Goal: Task Accomplishment & Management: Complete application form

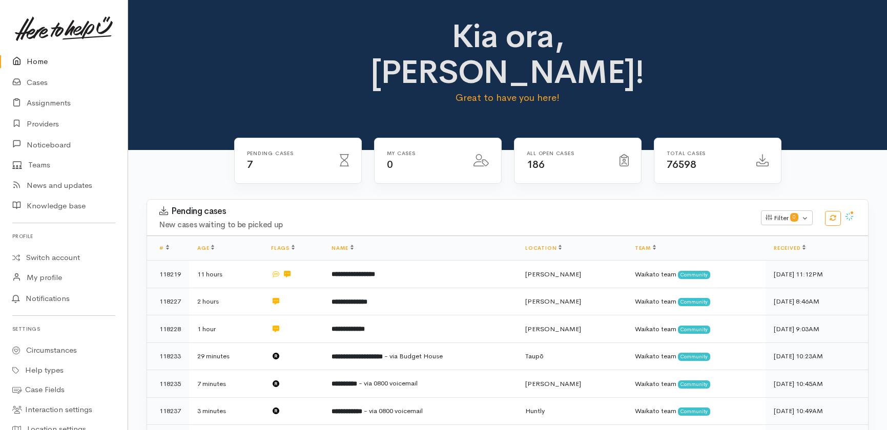
scroll to position [106, 0]
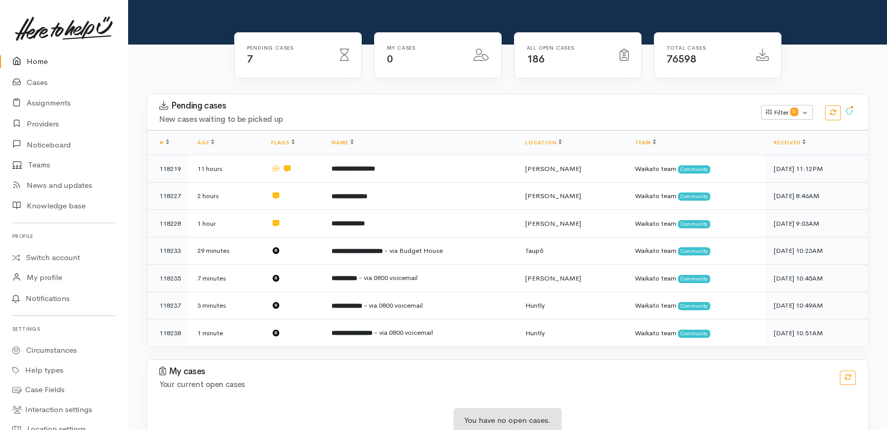
click at [37, 62] on link "Home" at bounding box center [64, 61] width 128 height 21
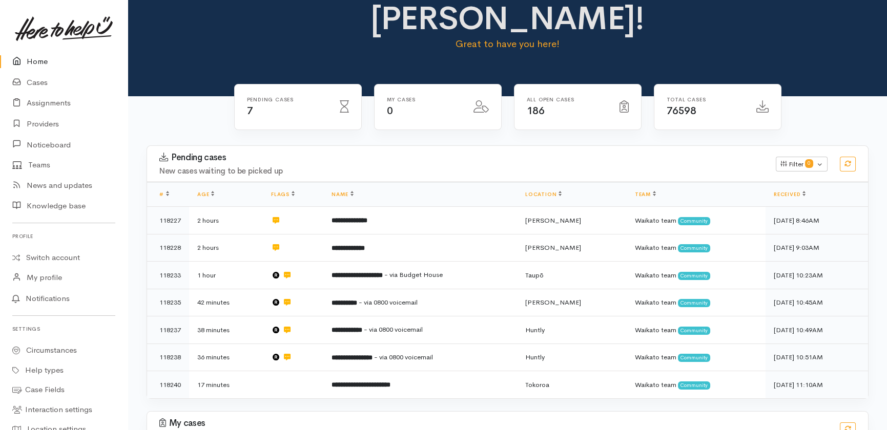
scroll to position [106, 0]
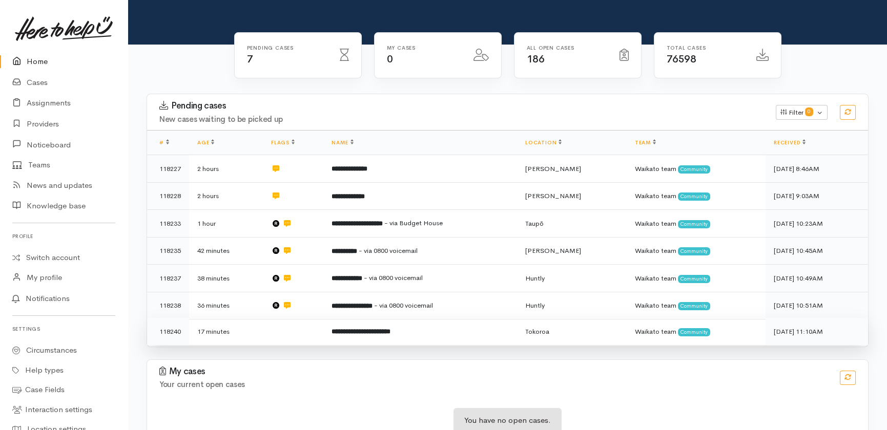
click at [283, 318] on td at bounding box center [293, 331] width 60 height 27
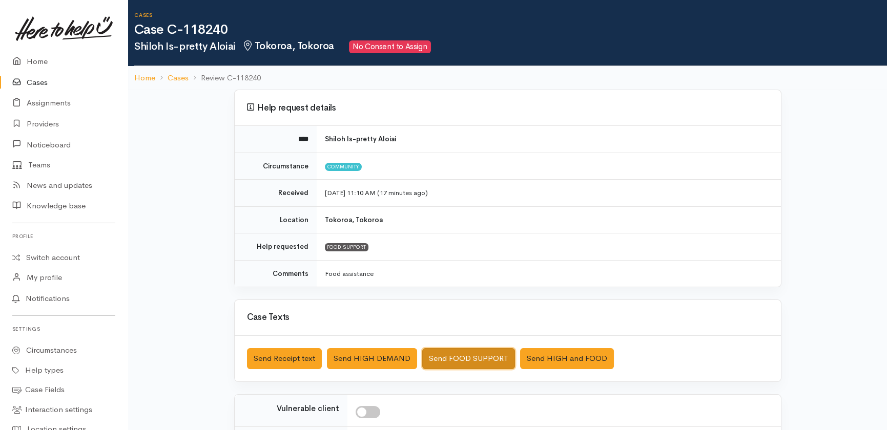
click at [468, 357] on button "Send FOOD SUPPORT" at bounding box center [468, 358] width 93 height 21
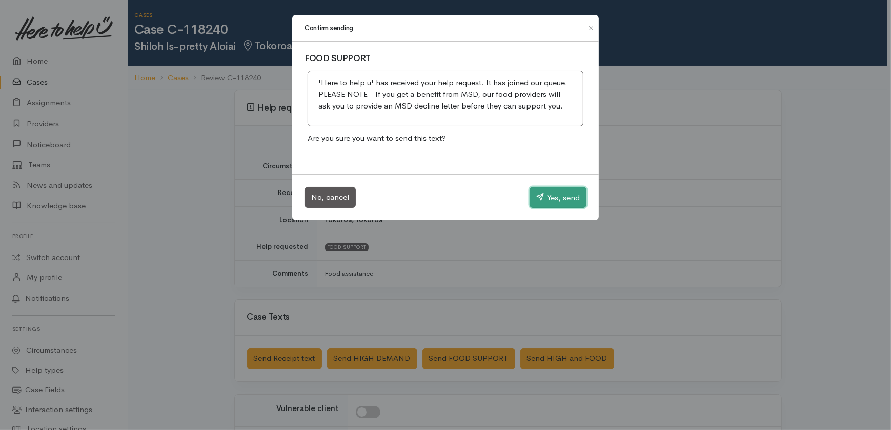
click at [563, 197] on button "Yes, send" at bounding box center [557, 198] width 57 height 22
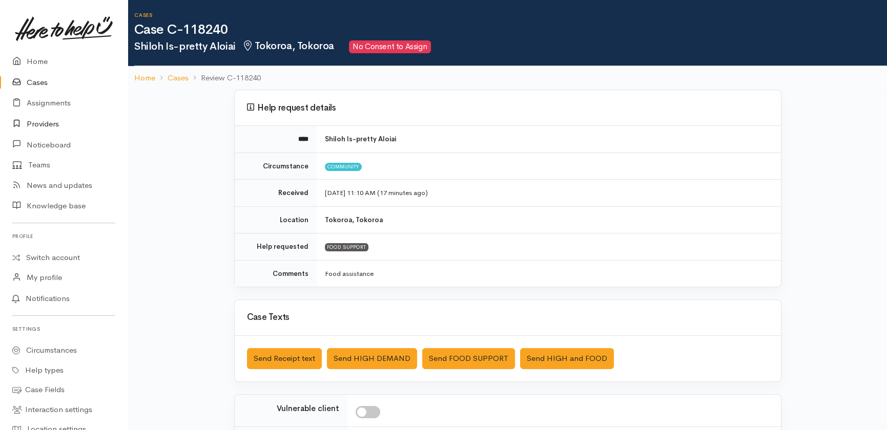
click at [40, 121] on link "Providers" at bounding box center [64, 124] width 128 height 21
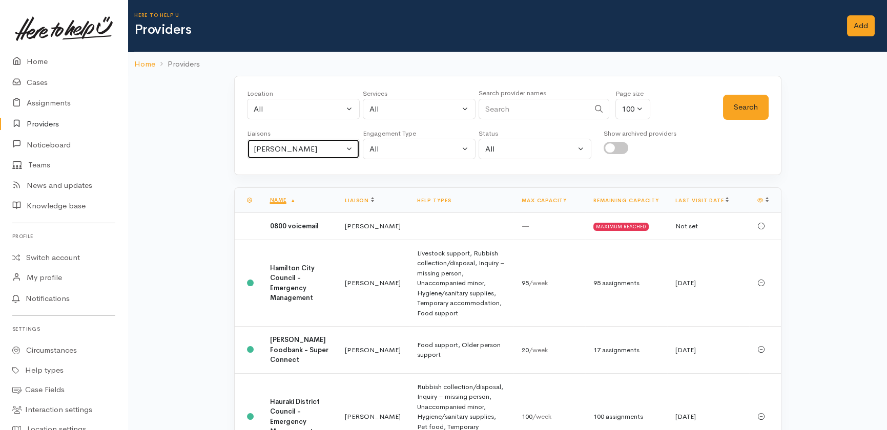
drag, startPoint x: 313, startPoint y: 144, endPoint x: 307, endPoint y: 152, distance: 9.1
click at [313, 148] on div "Heather Moore" at bounding box center [299, 149] width 90 height 12
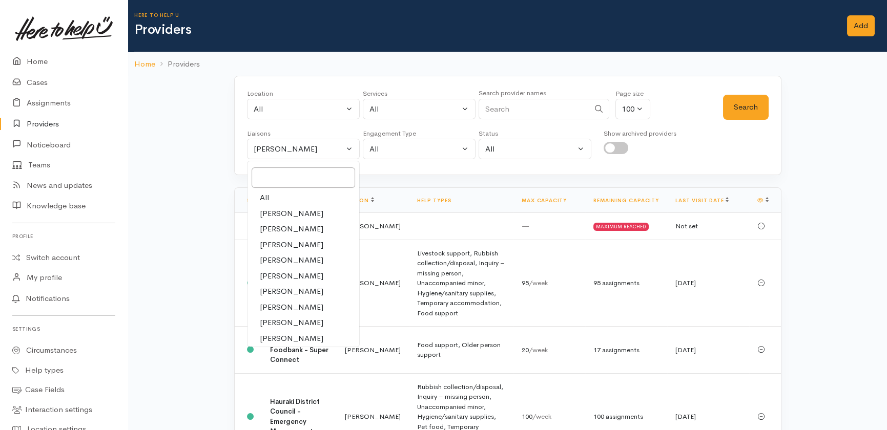
click at [262, 197] on span "All" at bounding box center [264, 198] width 9 height 12
select select "null"
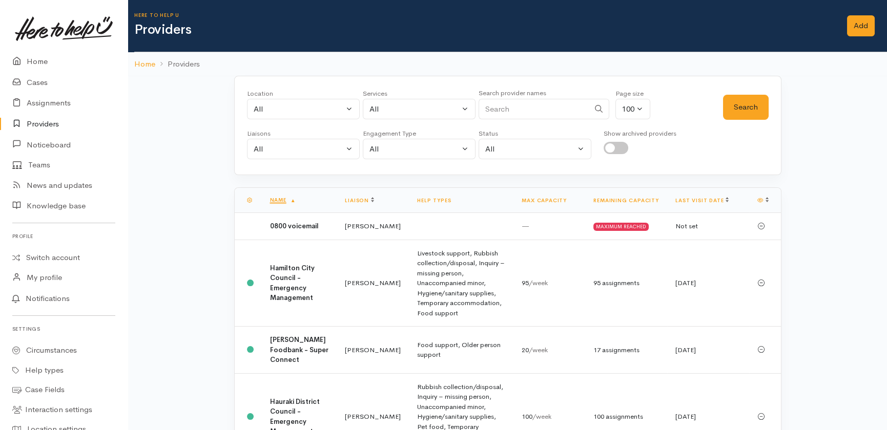
click at [543, 108] on input "Search" at bounding box center [534, 109] width 111 height 21
type input "police"
click at [750, 108] on button "Search" at bounding box center [746, 107] width 46 height 25
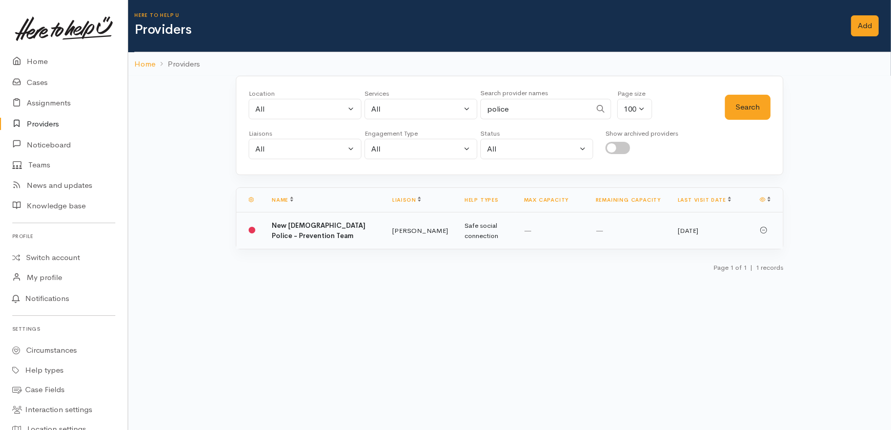
click at [287, 231] on b "New Zealand Police - Prevention Team" at bounding box center [319, 230] width 94 height 19
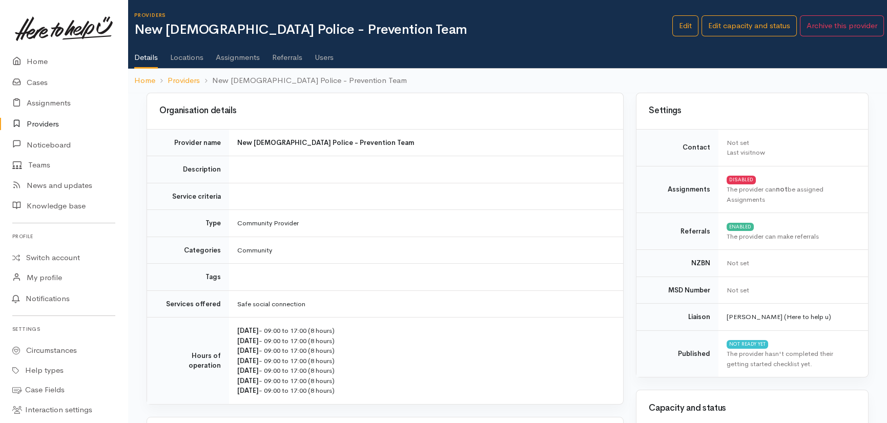
click at [323, 53] on link "Users" at bounding box center [324, 53] width 19 height 29
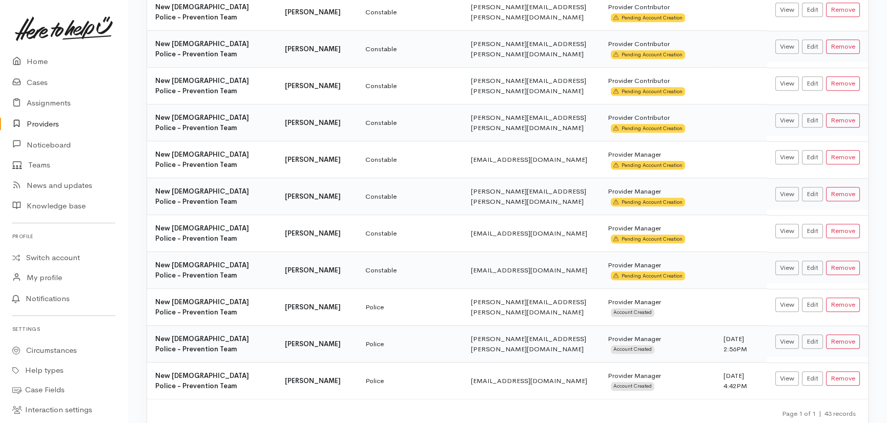
scroll to position [1360, 0]
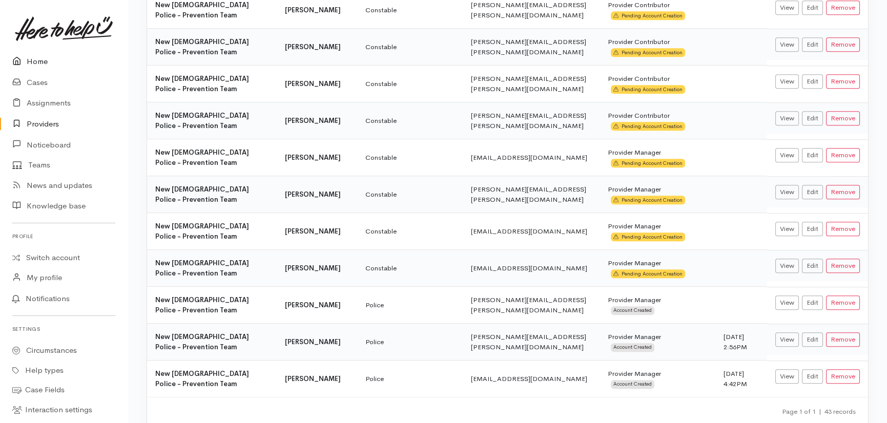
click at [36, 61] on link "Home" at bounding box center [64, 61] width 128 height 21
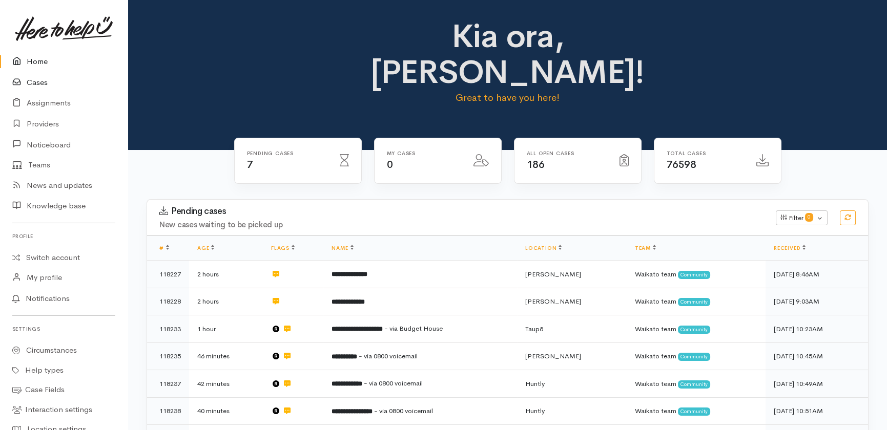
click at [33, 82] on link "Cases" at bounding box center [64, 82] width 128 height 21
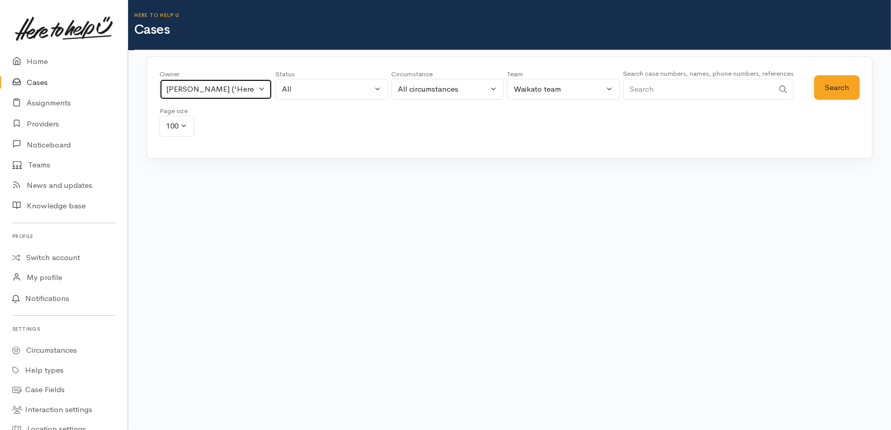
click at [260, 79] on button "[PERSON_NAME] ('Here to help u')" at bounding box center [215, 89] width 113 height 21
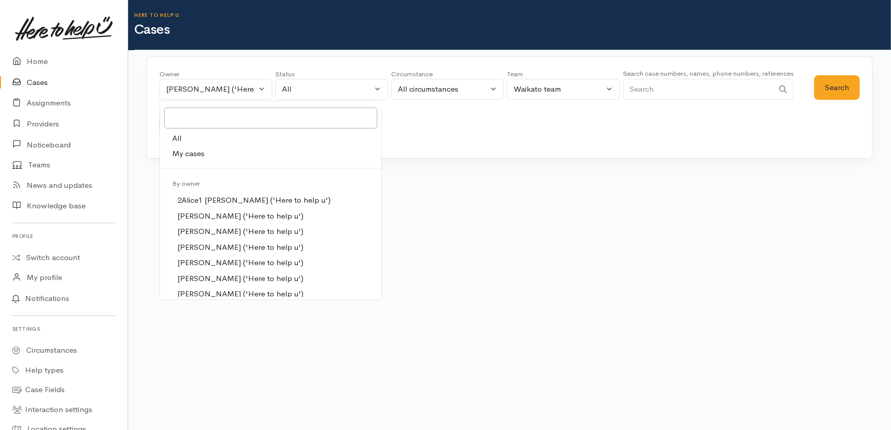
click at [181, 138] on link "All" at bounding box center [270, 139] width 221 height 16
select select "-1"
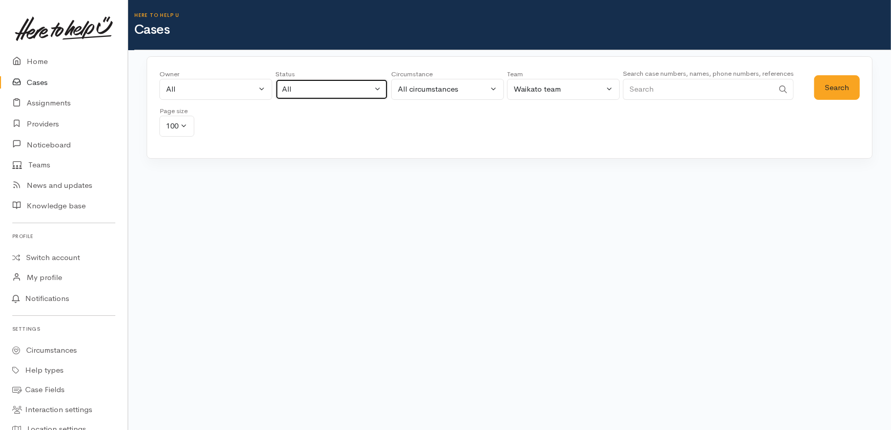
click at [333, 84] on div "All" at bounding box center [327, 90] width 90 height 12
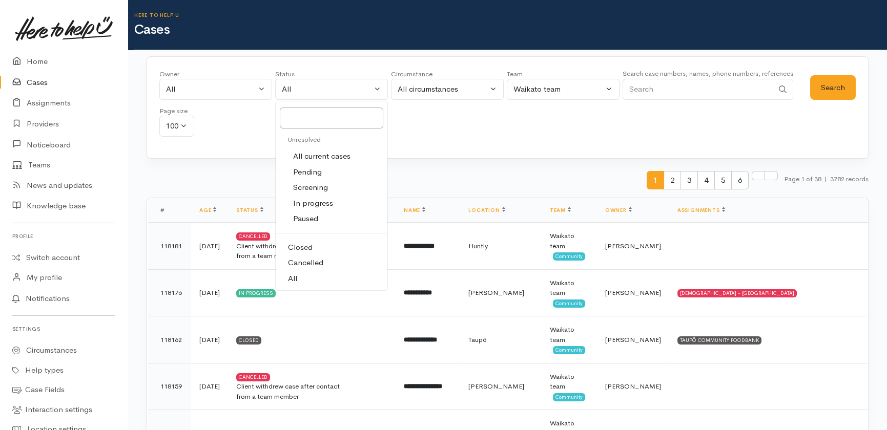
drag, startPoint x: 313, startPoint y: 154, endPoint x: 317, endPoint y: 158, distance: 5.8
click at [313, 154] on span "All current cases" at bounding box center [321, 157] width 57 height 12
select select "Unresolved"
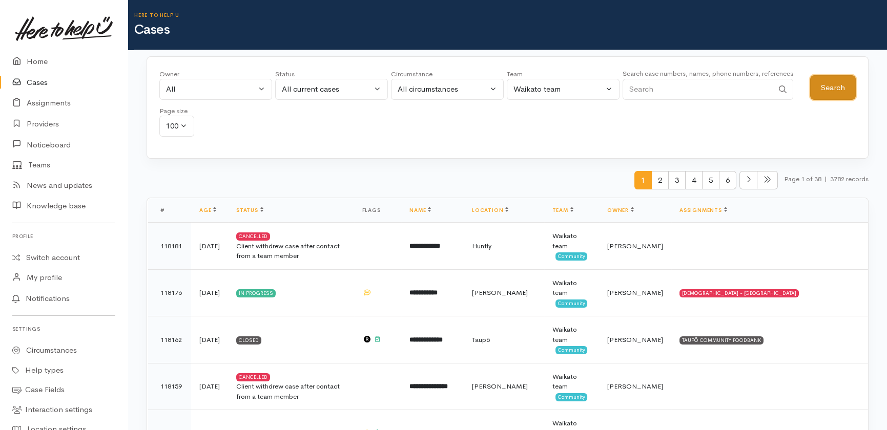
click at [832, 85] on button "Search" at bounding box center [833, 87] width 46 height 25
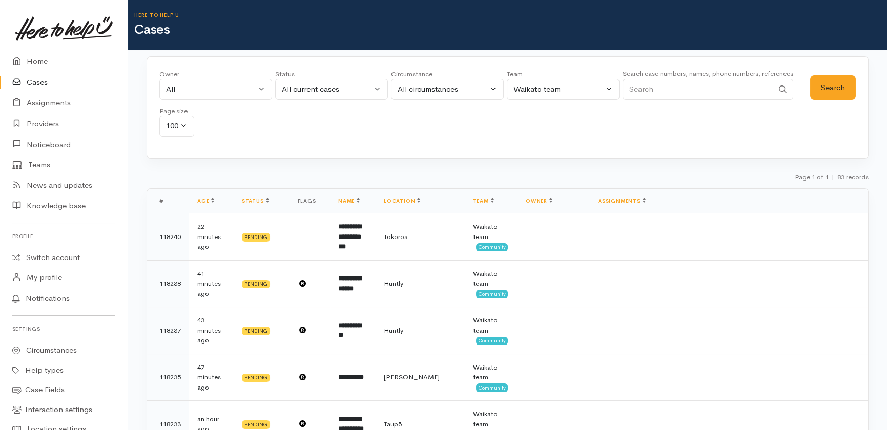
click at [663, 87] on input "Search" at bounding box center [698, 89] width 151 height 21
click at [688, 84] on input "Search" at bounding box center [698, 89] width 151 height 21
click at [583, 87] on div "Waikato team" at bounding box center [558, 90] width 90 height 12
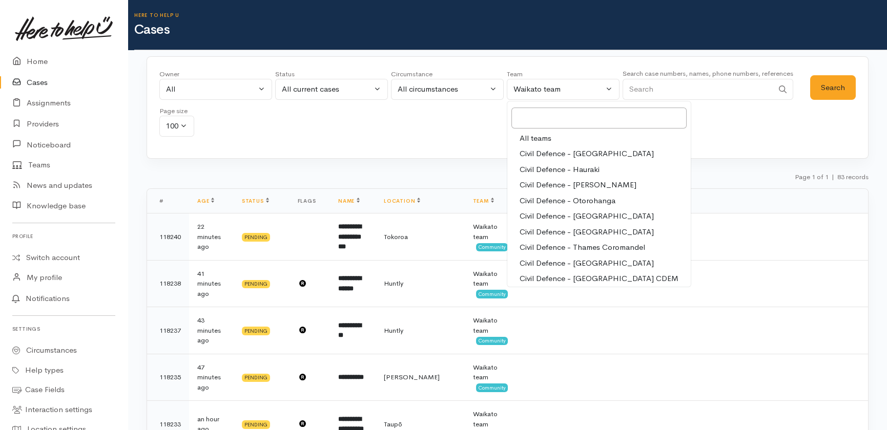
click at [541, 138] on span "All teams" at bounding box center [536, 139] width 32 height 12
select select "-1"
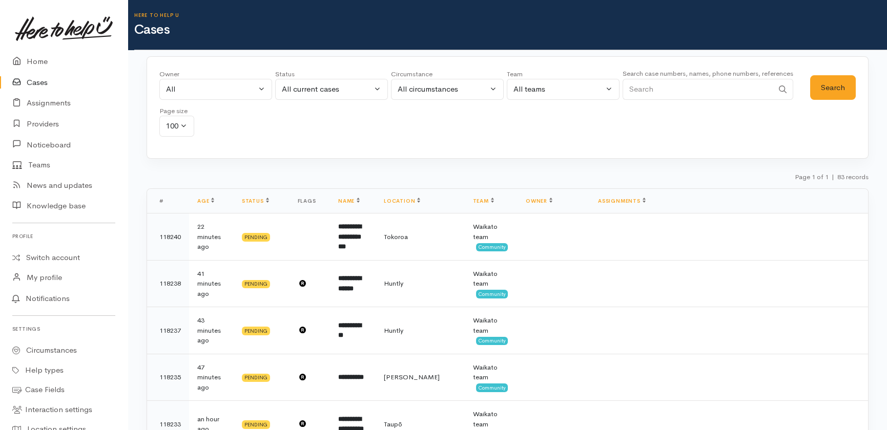
click at [695, 89] on input "Search" at bounding box center [698, 89] width 151 height 21
type input "0225291870"
click at [835, 87] on button "Search" at bounding box center [833, 87] width 46 height 25
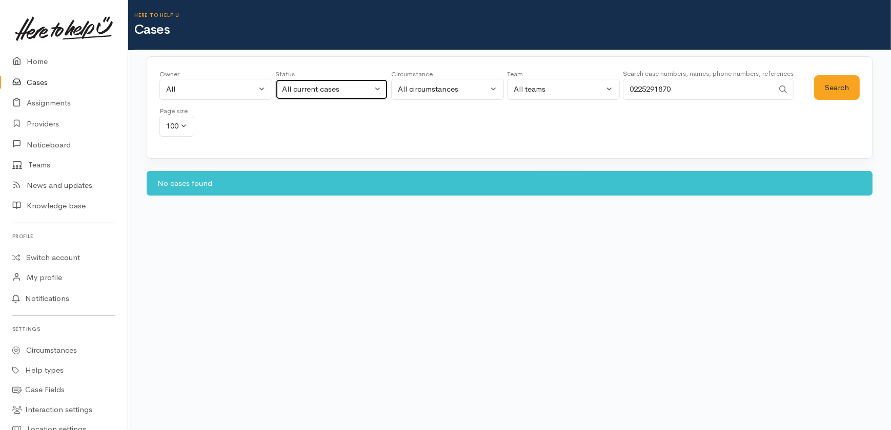
click at [357, 84] on div "All current cases" at bounding box center [327, 90] width 90 height 12
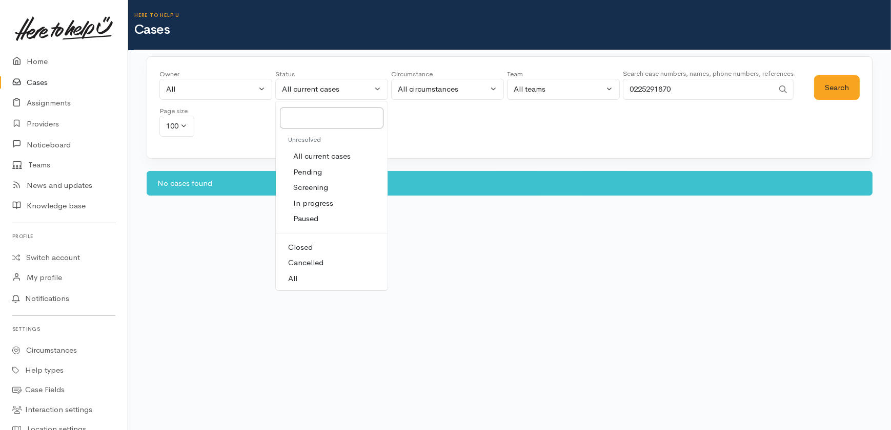
click at [295, 280] on span "All" at bounding box center [292, 279] width 9 height 12
select select "All"
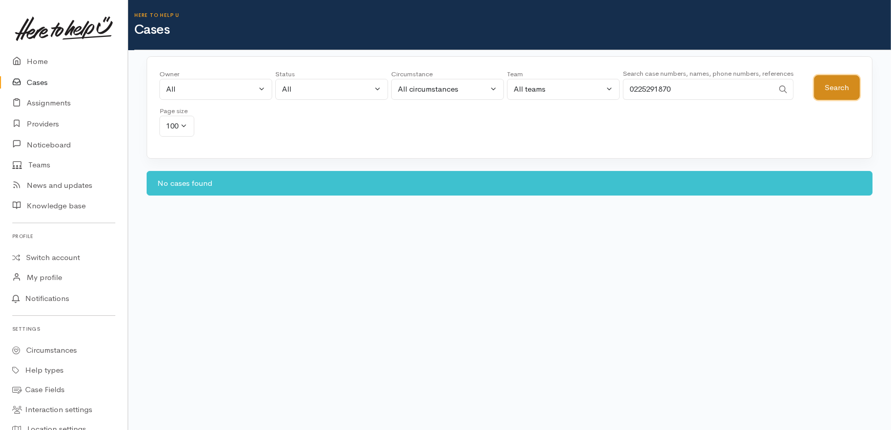
click at [835, 85] on button "Search" at bounding box center [837, 87] width 46 height 25
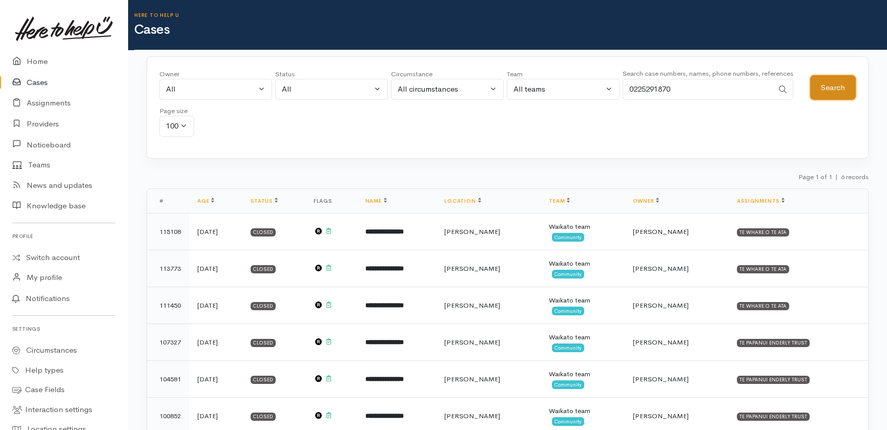
scroll to position [33, 0]
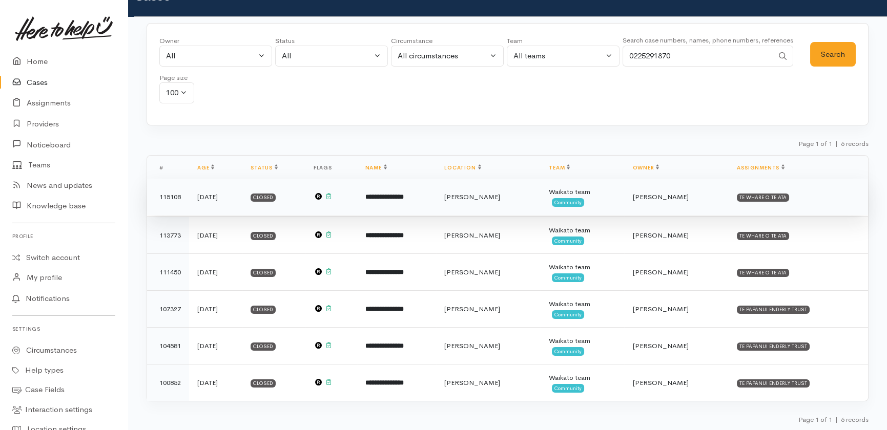
click at [404, 199] on b "**********" at bounding box center [384, 197] width 38 height 7
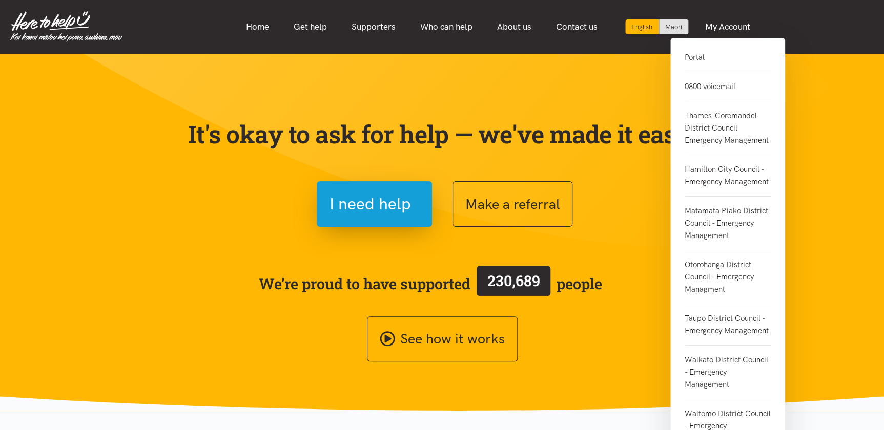
click at [703, 88] on link "0800 voicemail" at bounding box center [728, 86] width 86 height 29
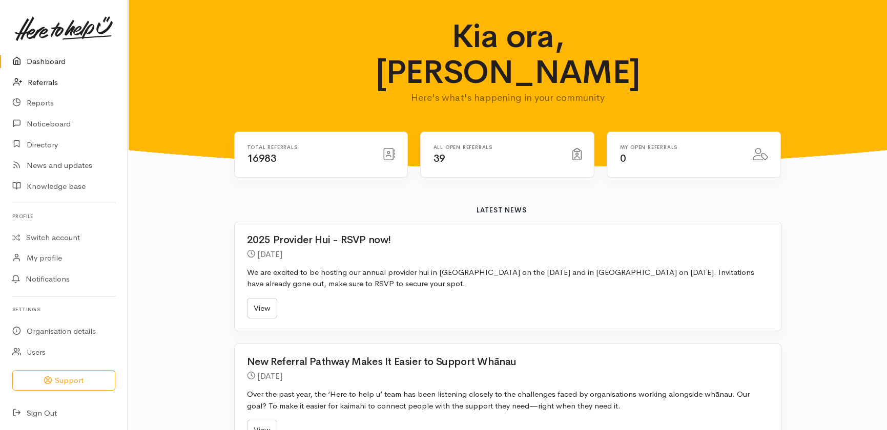
click at [31, 79] on link "Referrals" at bounding box center [64, 82] width 128 height 21
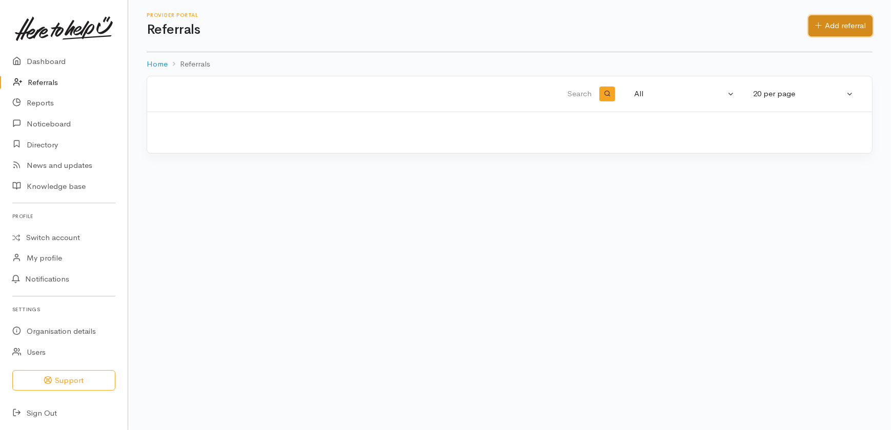
click at [856, 20] on link "Add referral" at bounding box center [840, 25] width 64 height 21
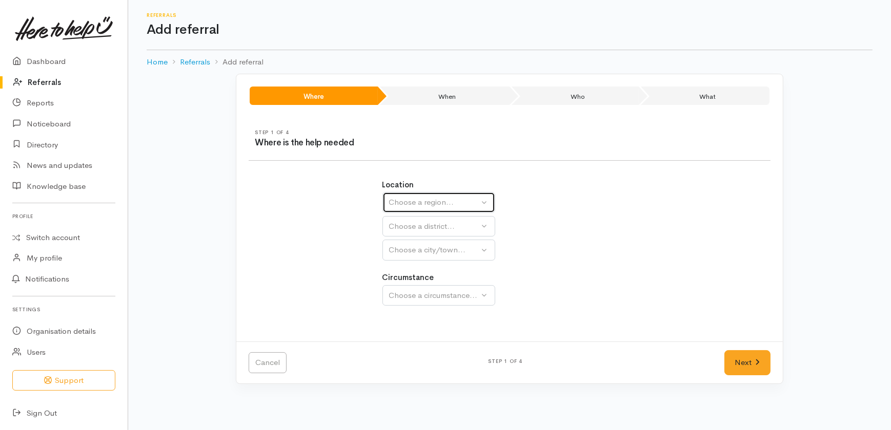
click at [449, 203] on div "Choose a region..." at bounding box center [434, 203] width 90 height 12
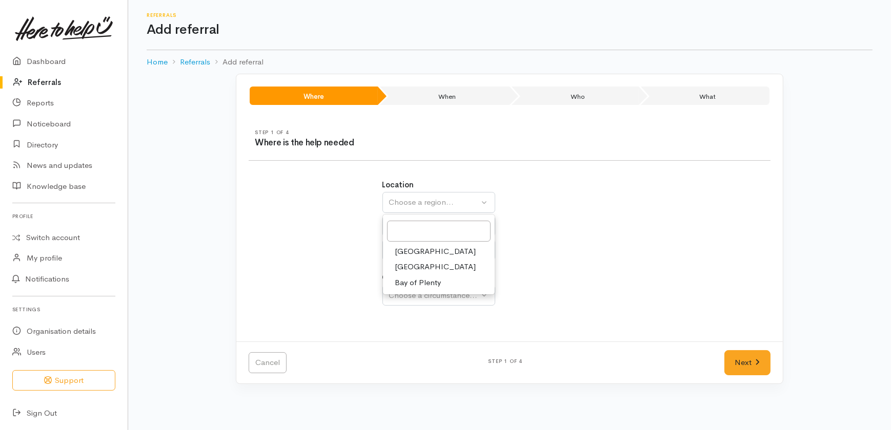
click at [408, 266] on span "Waikato" at bounding box center [435, 267] width 81 height 12
select select "3"
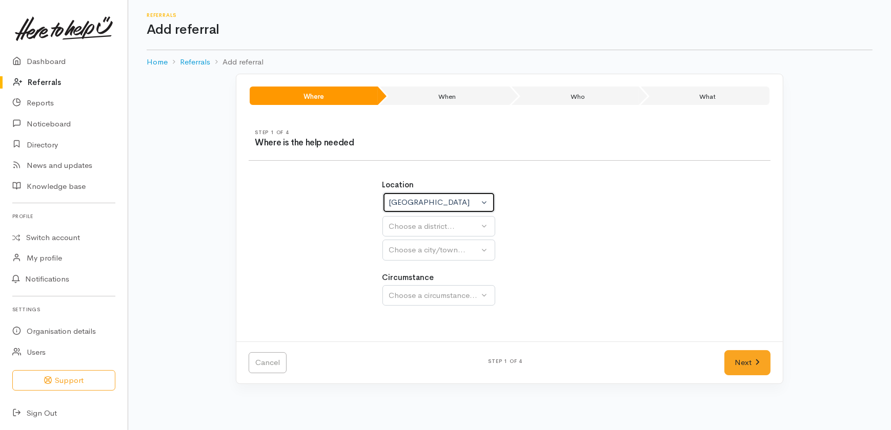
select select
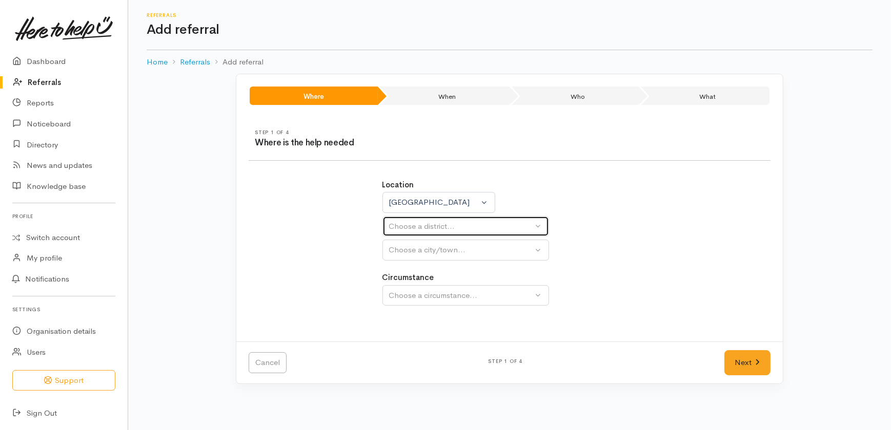
click at [415, 222] on div "Choose a district..." at bounding box center [461, 227] width 144 height 12
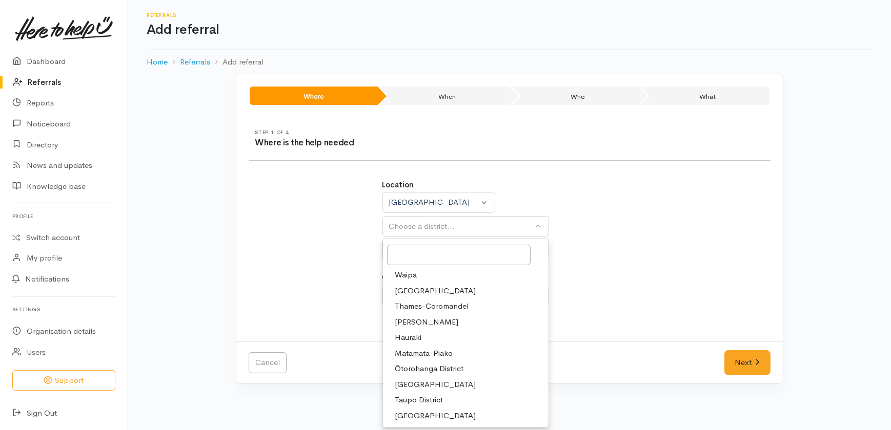
click at [411, 321] on span "[PERSON_NAME]" at bounding box center [427, 323] width 64 height 12
select select "4"
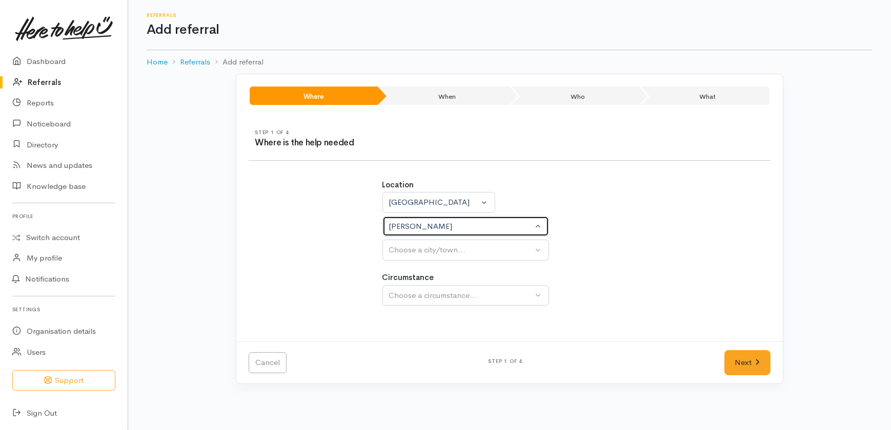
select select
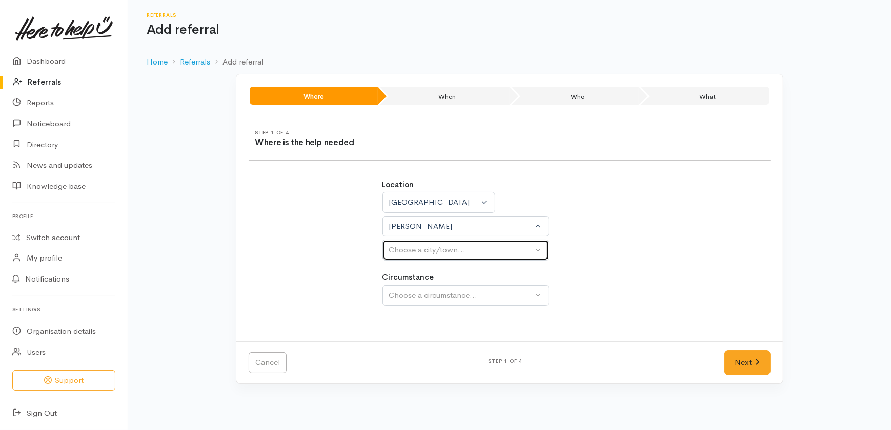
click at [415, 248] on div "Choose a city/town..." at bounding box center [461, 250] width 144 height 12
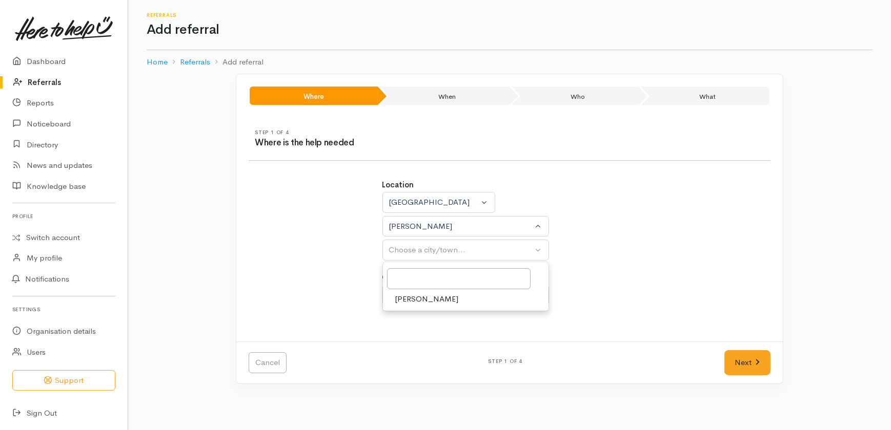
click at [404, 295] on span "[PERSON_NAME]" at bounding box center [427, 300] width 64 height 12
select select "1"
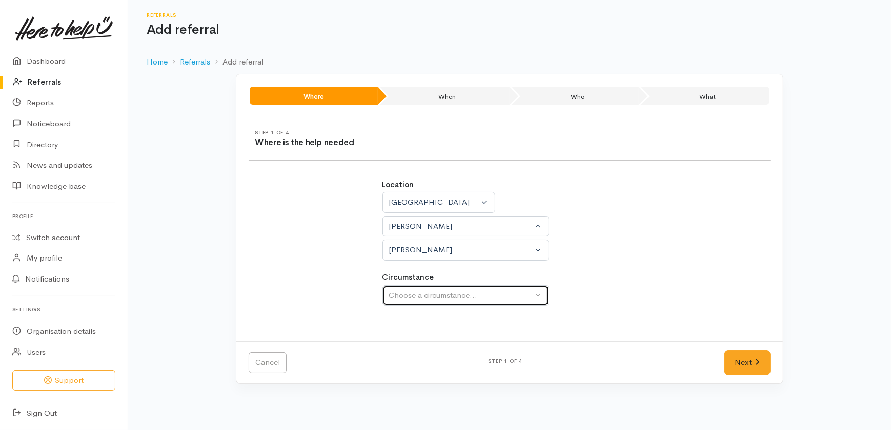
click at [407, 288] on button "Choose a circumstance..." at bounding box center [465, 295] width 167 height 21
click at [431, 293] on div "Choose a circumstance..." at bounding box center [461, 296] width 144 height 12
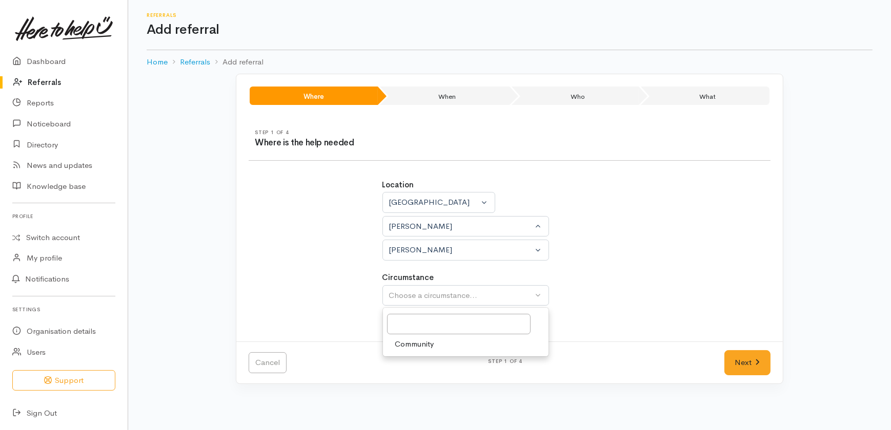
click at [415, 352] on link "Community" at bounding box center [466, 345] width 166 height 16
select select "2"
drag, startPoint x: 747, startPoint y: 364, endPoint x: 735, endPoint y: 362, distance: 12.4
click at [747, 364] on link "Next" at bounding box center [747, 362] width 46 height 25
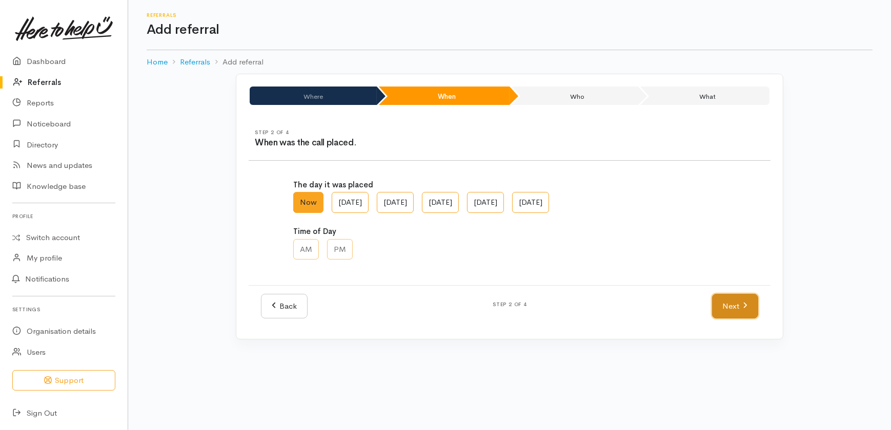
click at [737, 300] on link "Next" at bounding box center [735, 306] width 46 height 25
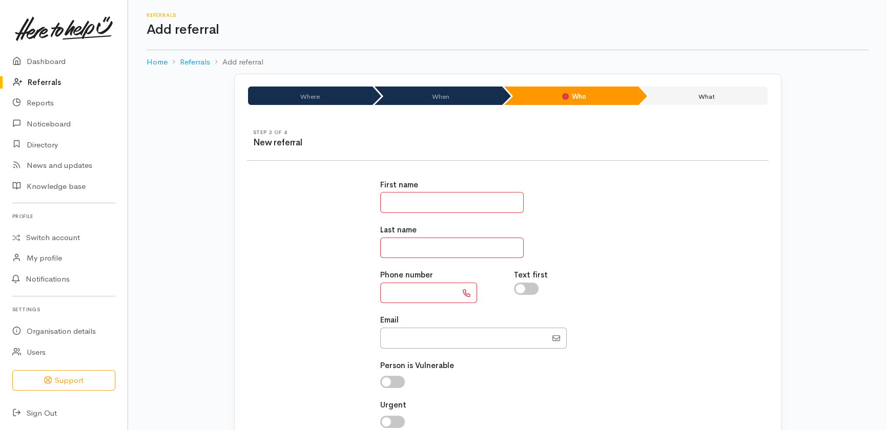
click at [425, 201] on input "text" at bounding box center [451, 202] width 143 height 21
type input "*******"
type input "**********"
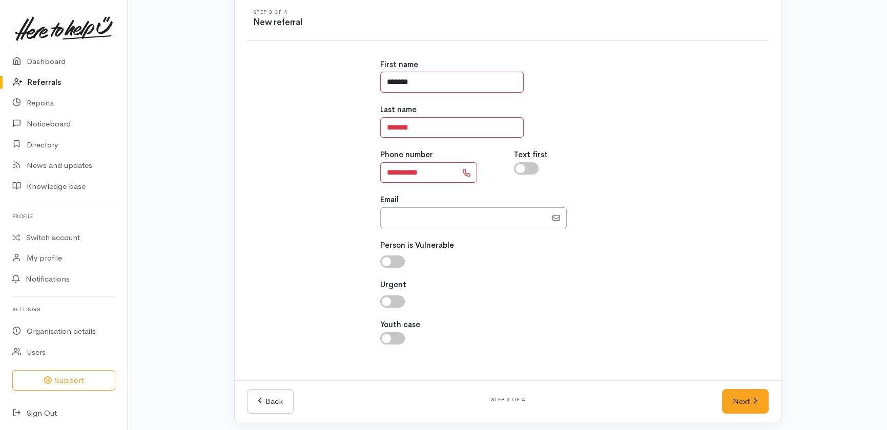
scroll to position [124, 0]
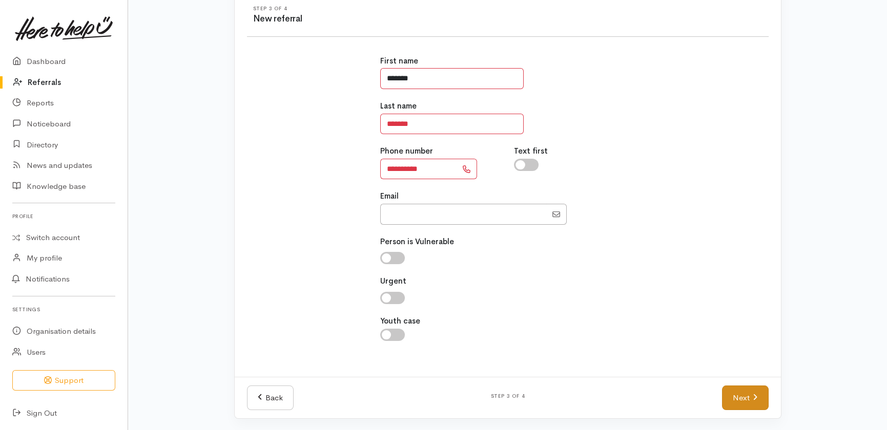
type input "*******"
click at [743, 399] on link "Next" at bounding box center [745, 398] width 46 height 25
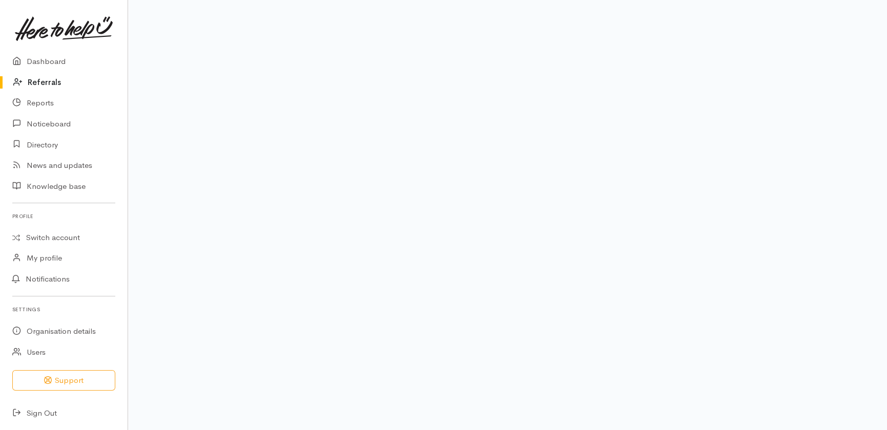
scroll to position [105, 0]
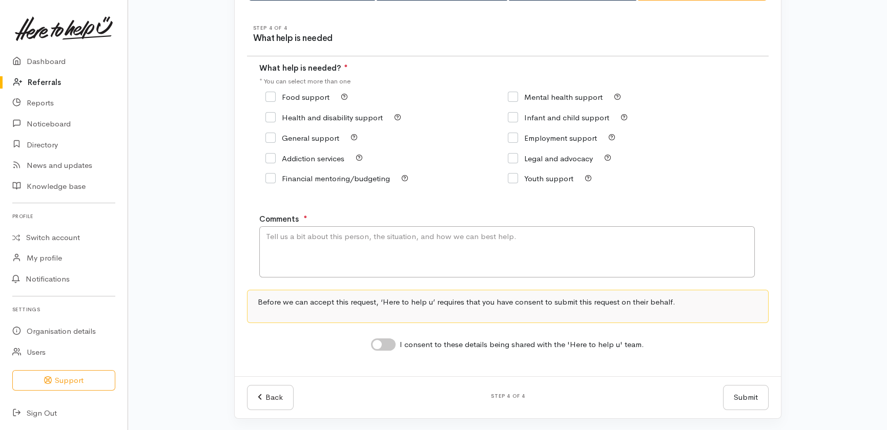
click at [267, 93] on input "Food support" at bounding box center [297, 97] width 64 height 8
checkbox input "true"
click at [334, 220] on div "Comments ●" at bounding box center [520, 246] width 522 height 65
click at [330, 251] on textarea "Comments" at bounding box center [506, 251] width 495 height 51
type textarea "Needing food support due to having her kids in the school holidays."
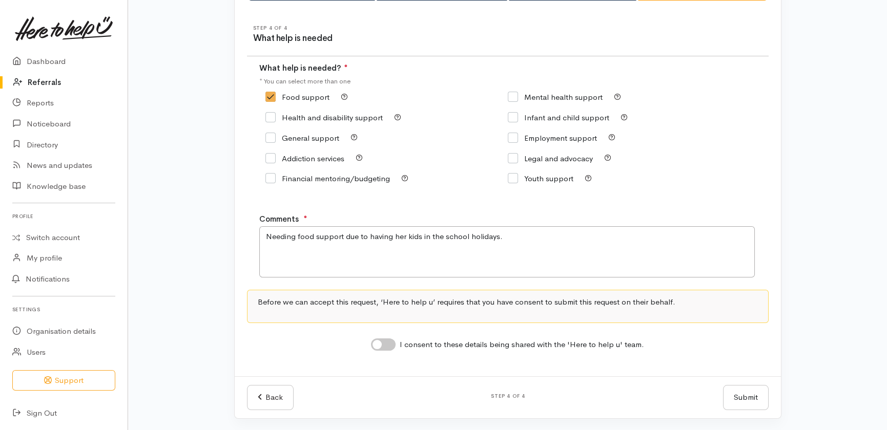
click at [389, 340] on input "I consent to these details being shared with the 'Here to help u' team." at bounding box center [383, 345] width 25 height 12
checkbox input "true"
click at [737, 394] on button "Submit" at bounding box center [746, 397] width 46 height 25
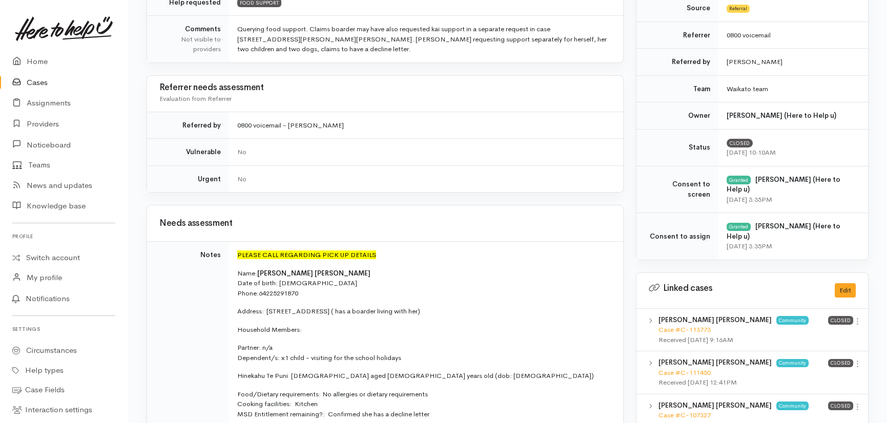
scroll to position [326, 0]
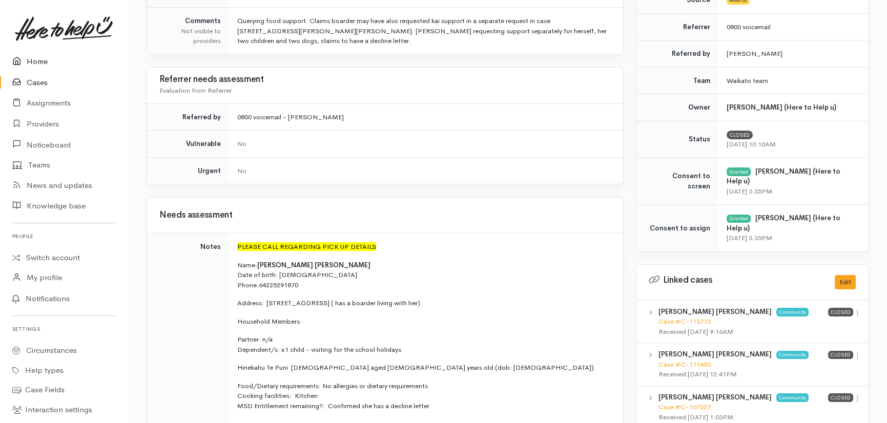
click at [31, 58] on link "Home" at bounding box center [64, 61] width 128 height 21
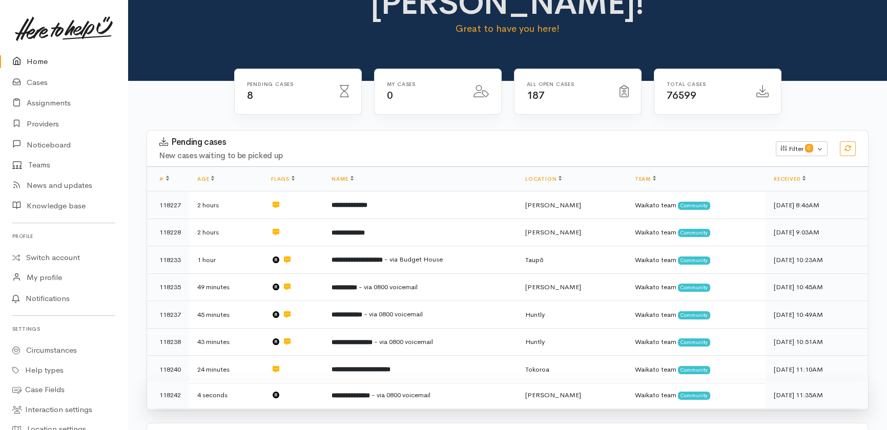
scroll to position [132, 0]
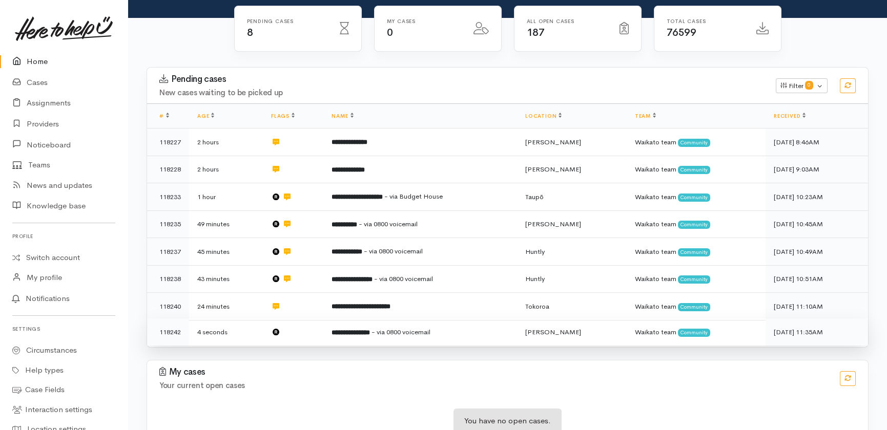
click at [300, 319] on td at bounding box center [293, 332] width 60 height 27
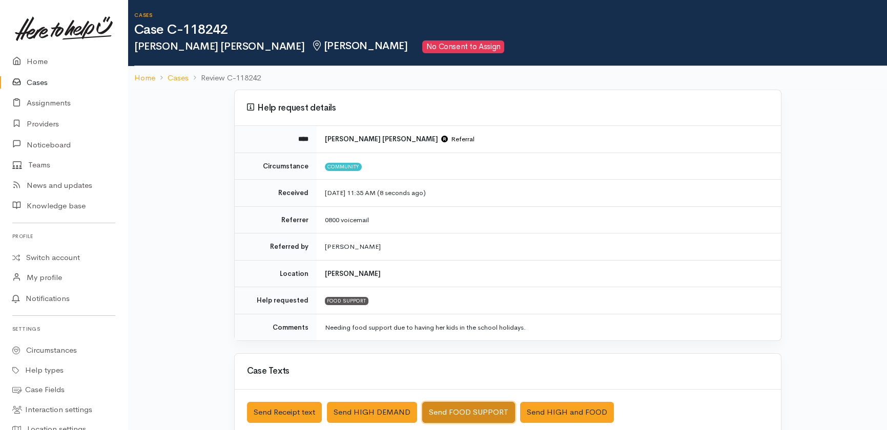
click at [468, 410] on button "Send FOOD SUPPORT" at bounding box center [468, 412] width 93 height 21
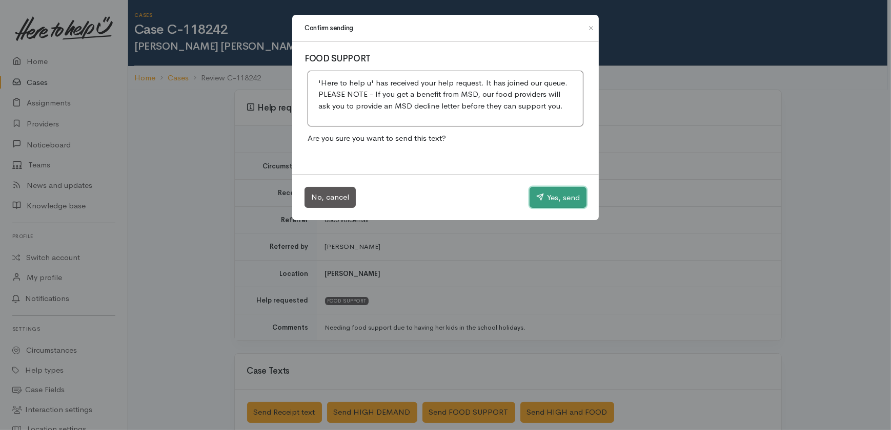
click at [566, 197] on button "Yes, send" at bounding box center [557, 198] width 57 height 22
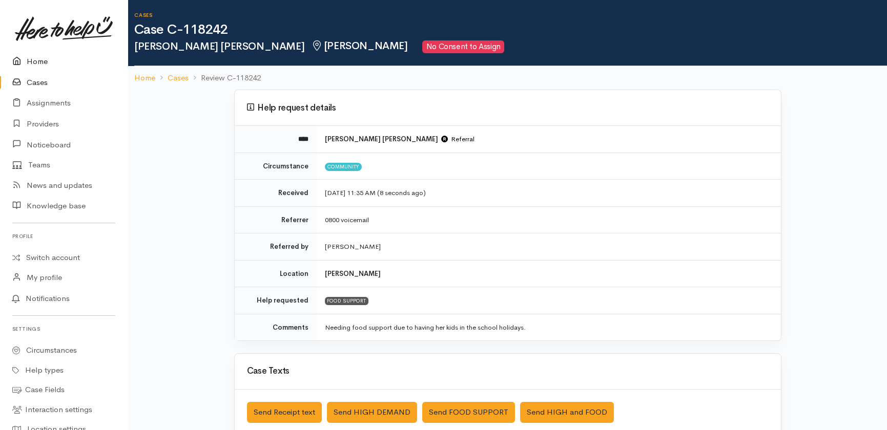
click at [34, 60] on link "Home" at bounding box center [64, 61] width 128 height 21
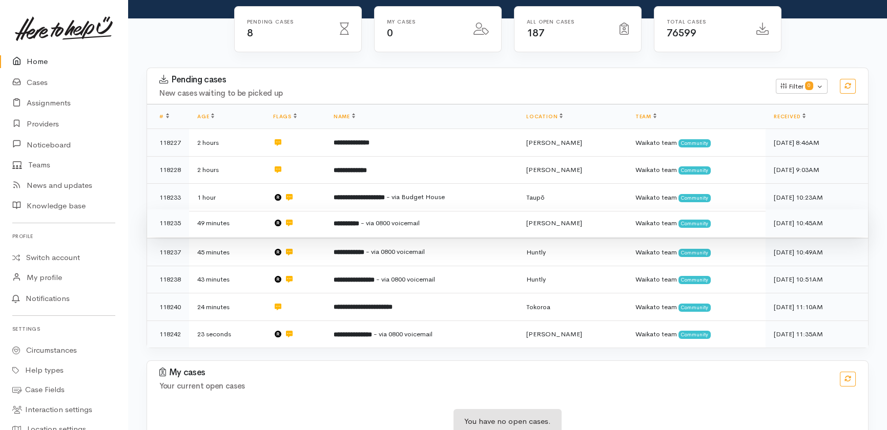
scroll to position [132, 0]
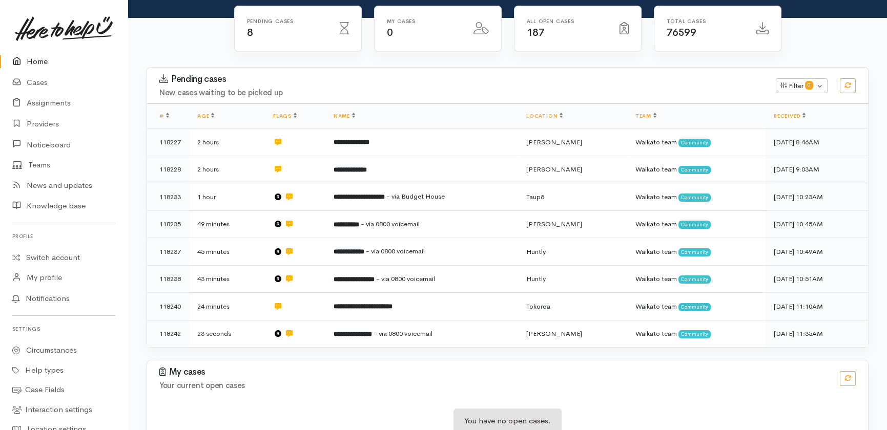
click at [26, 59] on icon at bounding box center [19, 61] width 14 height 13
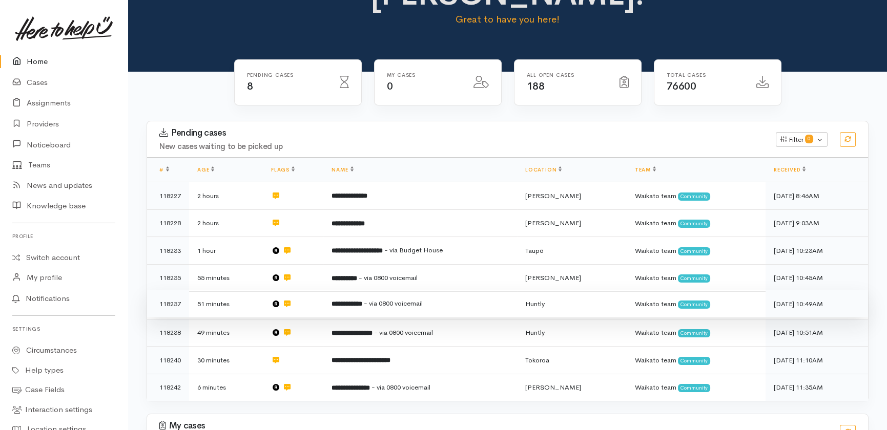
scroll to position [93, 0]
